Goal: Find specific fact

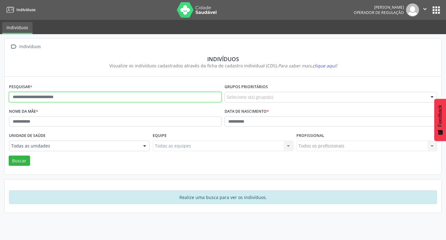
click at [84, 101] on input "text" at bounding box center [115, 97] width 213 height 11
click at [9, 155] on button "Buscar" at bounding box center [19, 160] width 21 height 11
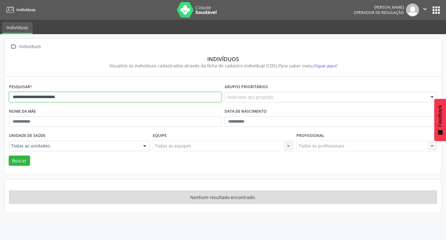
click at [110, 99] on input "**********" at bounding box center [115, 97] width 213 height 11
click at [9, 155] on button "Buscar" at bounding box center [19, 160] width 21 height 11
click at [19, 158] on button "Buscar" at bounding box center [19, 160] width 21 height 11
click at [46, 98] on input "**********" at bounding box center [115, 97] width 213 height 11
type input "**********"
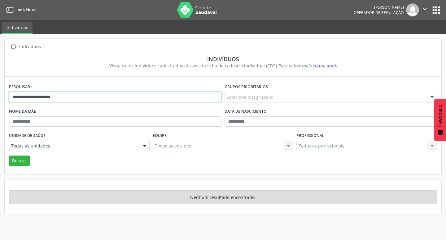
click at [9, 155] on button "Buscar" at bounding box center [19, 160] width 21 height 11
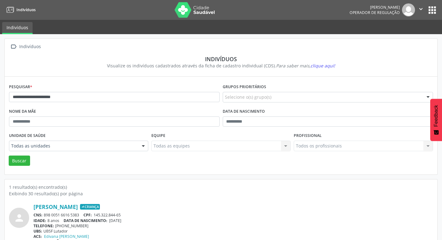
scroll to position [13, 0]
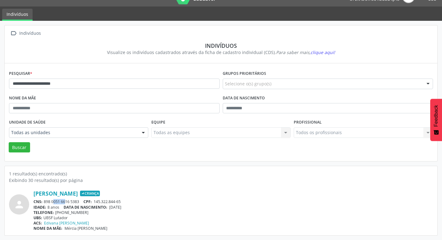
drag, startPoint x: 46, startPoint y: 200, endPoint x: 59, endPoint y: 200, distance: 12.7
click at [59, 200] on div "CNS: 898 0051 6616 5383 CPF: 145.322.844-65" at bounding box center [232, 201] width 399 height 5
click at [42, 200] on span "CNS:" at bounding box center [37, 201] width 9 height 5
click at [44, 201] on div "CNS: 898 0051 6616 5383 CPF: 145.322.844-65" at bounding box center [232, 201] width 399 height 5
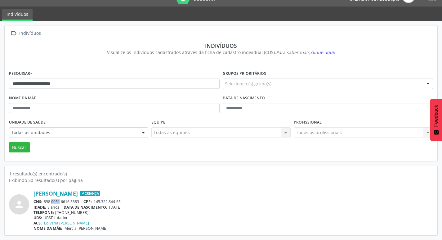
click at [44, 201] on div "CNS: 898 0051 6616 5383 CPF: 145.322.844-65" at bounding box center [232, 201] width 399 height 5
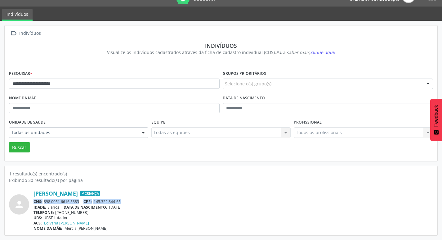
click at [44, 201] on div "CNS: 898 0051 6616 5383 CPF: 145.322.844-65" at bounding box center [232, 201] width 399 height 5
drag, startPoint x: 44, startPoint y: 201, endPoint x: 51, endPoint y: 201, distance: 7.1
click at [51, 201] on div "CNS: 898 0051 6616 5383 CPF: 145.322.844-65" at bounding box center [232, 201] width 399 height 5
click at [60, 199] on div "CNS: 898 0051 6616 5383 CPF: 145.322.844-65" at bounding box center [232, 201] width 399 height 5
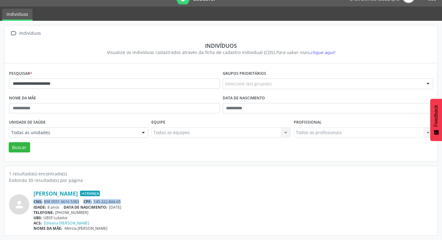
drag, startPoint x: 44, startPoint y: 201, endPoint x: 80, endPoint y: 199, distance: 35.4
click at [80, 199] on div "CNS: 898 0051 6616 5383 CPF: 145.322.844-65" at bounding box center [232, 201] width 399 height 5
copy div "898 0051 6616 5383"
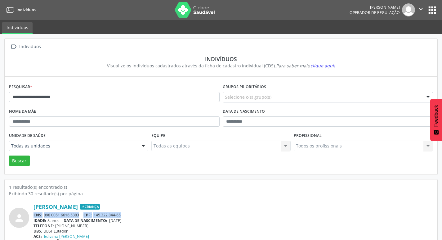
drag, startPoint x: 434, startPoint y: 11, endPoint x: 430, endPoint y: 13, distance: 5.0
click at [434, 11] on button "apps" at bounding box center [431, 10] width 11 height 11
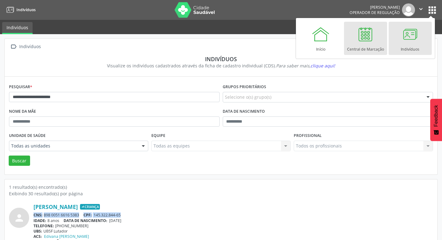
click at [361, 46] on div "Central de Marcação" at bounding box center [365, 47] width 37 height 8
